Goal: Check status: Check status

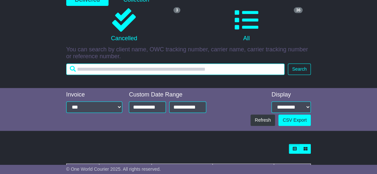
click at [145, 69] on input "text" at bounding box center [175, 69] width 218 height 11
type input "**********"
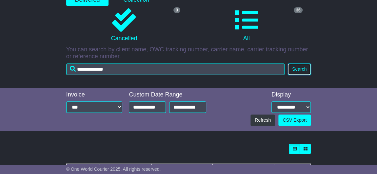
click at [302, 66] on button "Search" at bounding box center [299, 69] width 23 height 11
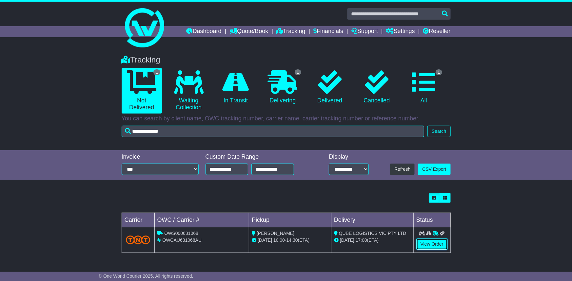
click at [376, 174] on link "View Order" at bounding box center [431, 244] width 31 height 11
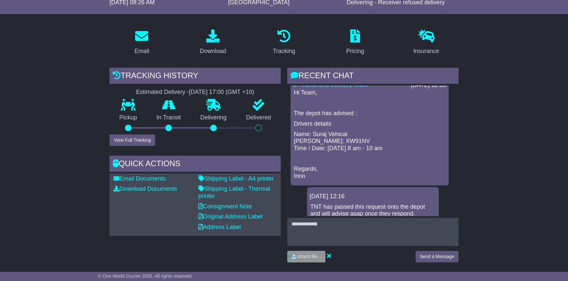
scroll to position [268, 0]
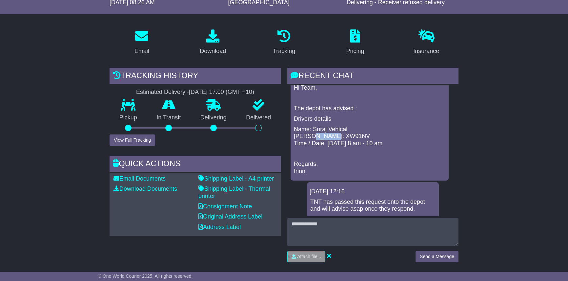
drag, startPoint x: 338, startPoint y: 142, endPoint x: 308, endPoint y: 143, distance: 29.5
click at [308, 143] on p "Name: [PERSON_NAME] [PERSON_NAME]: XW91NV Time / Date: [DATE] 8 am - 10 am" at bounding box center [369, 136] width 151 height 21
click at [351, 157] on p at bounding box center [369, 153] width 151 height 7
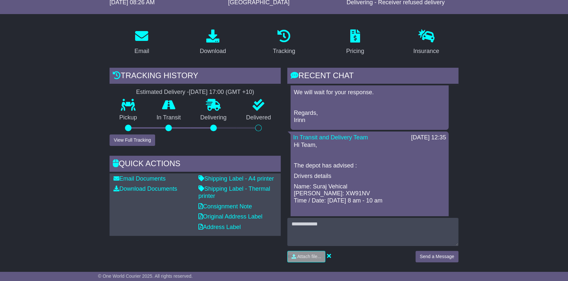
scroll to position [208, 0]
